Goal: Check status

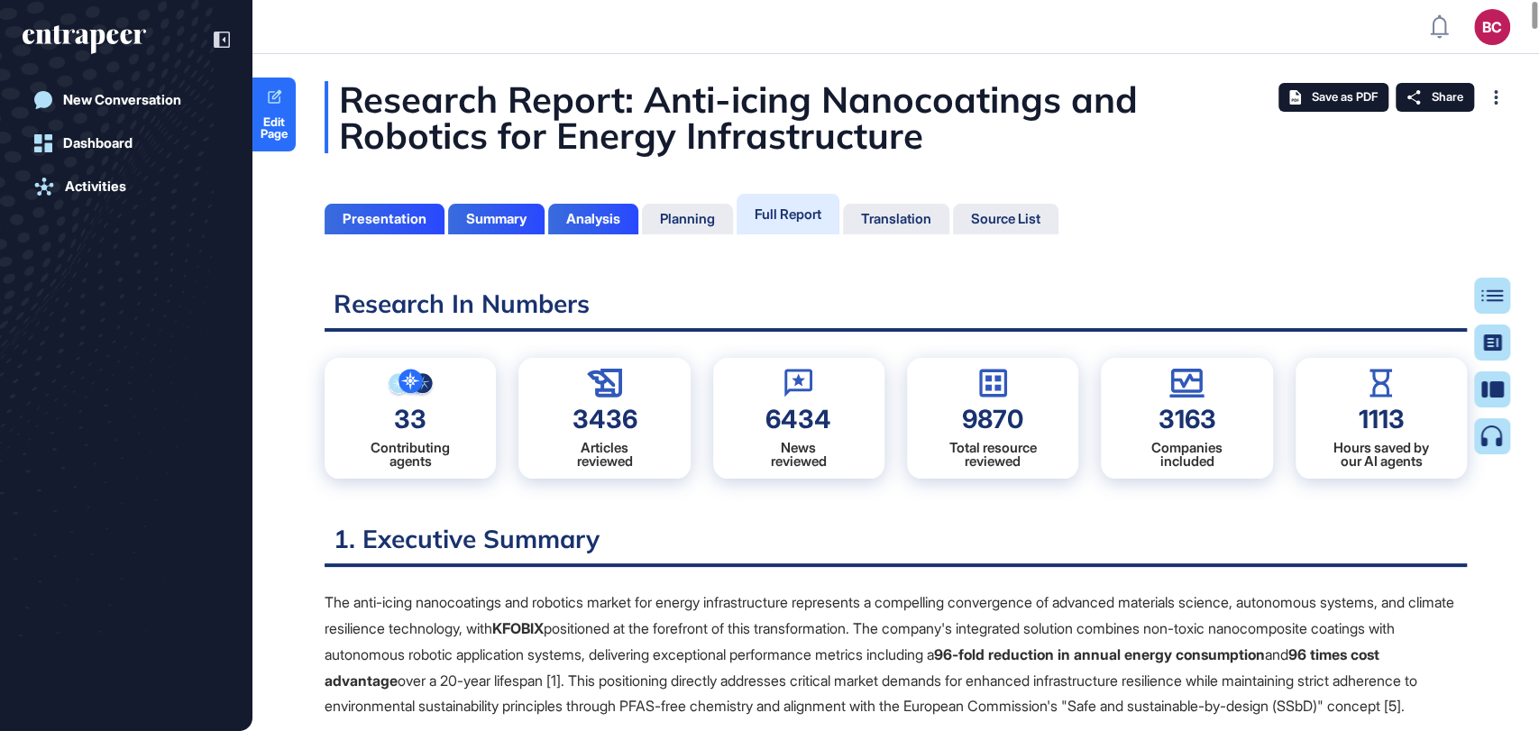
scroll to position [7, 0]
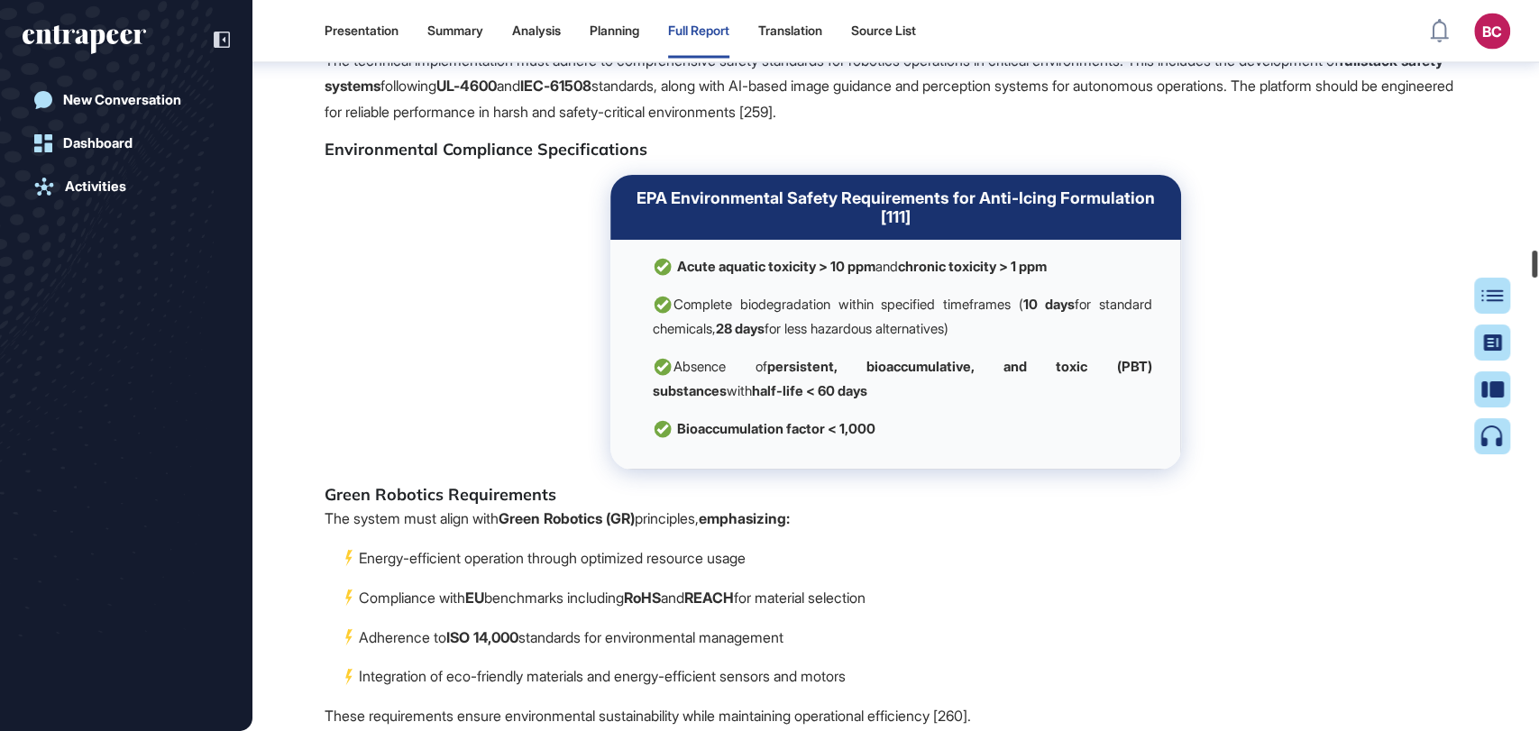
drag, startPoint x: 1536, startPoint y: 15, endPoint x: 1388, endPoint y: 2, distance: 149.4
click at [1537, 260] on div at bounding box center [1534, 264] width 5 height 27
